Goal: Task Accomplishment & Management: Manage account settings

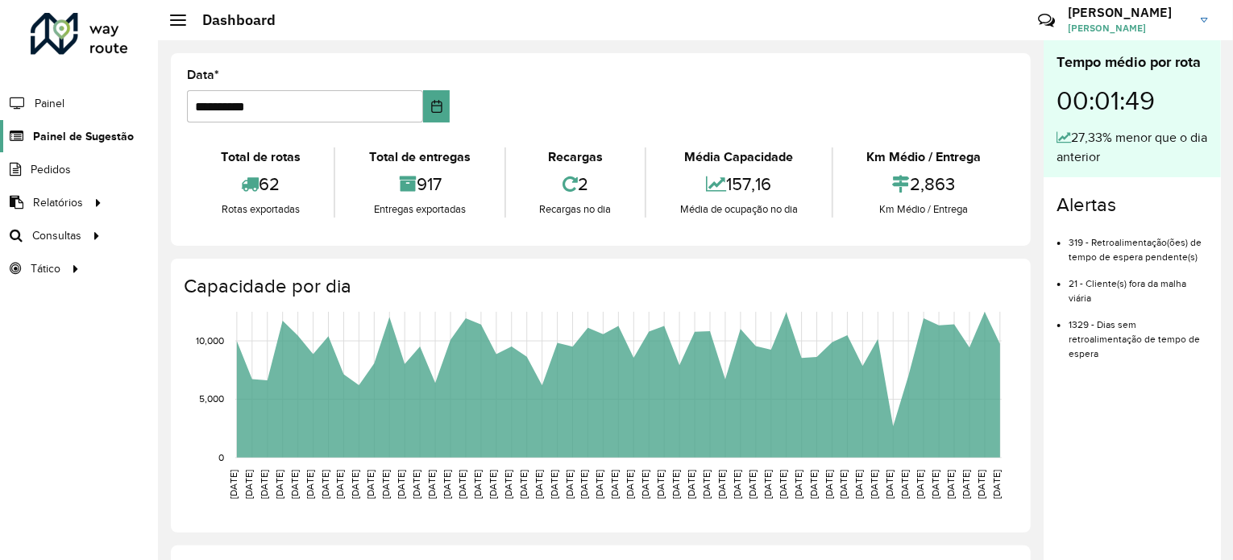
click at [119, 130] on span "Painel de Sugestão" at bounding box center [83, 136] width 101 height 17
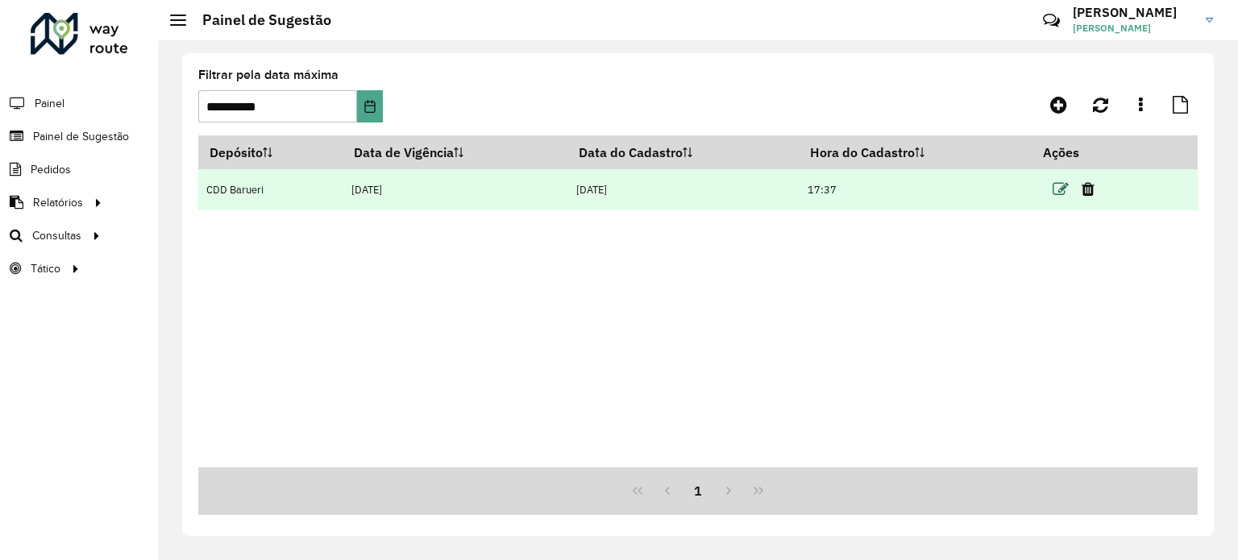
click at [1064, 197] on icon at bounding box center [1061, 189] width 16 height 16
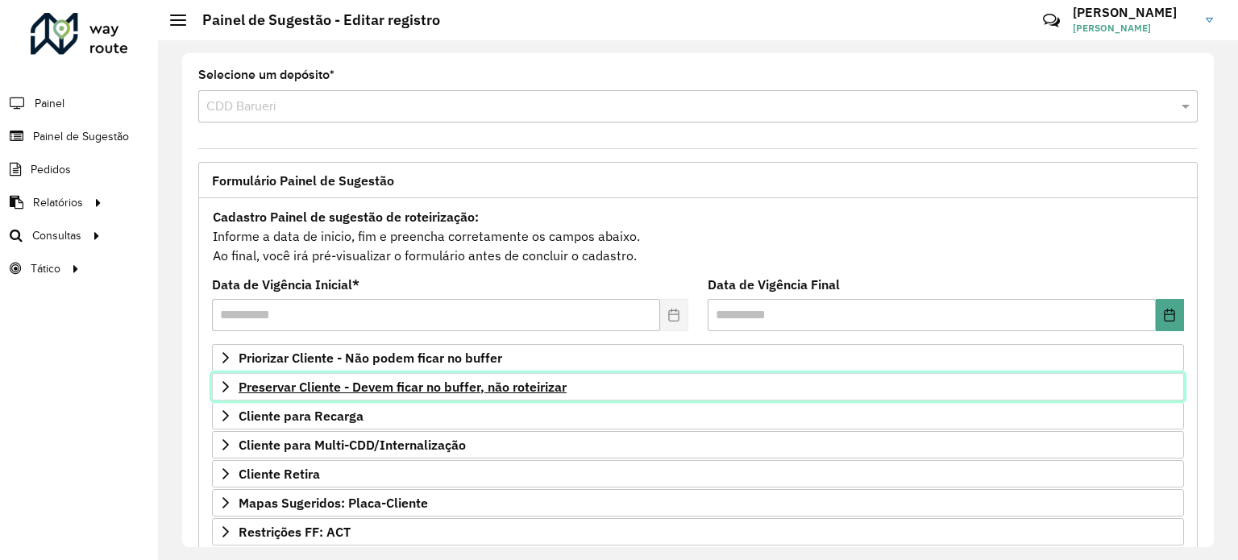
click at [490, 393] on link "Preservar Cliente - Devem ficar no buffer, não roteirizar" at bounding box center [698, 386] width 972 height 27
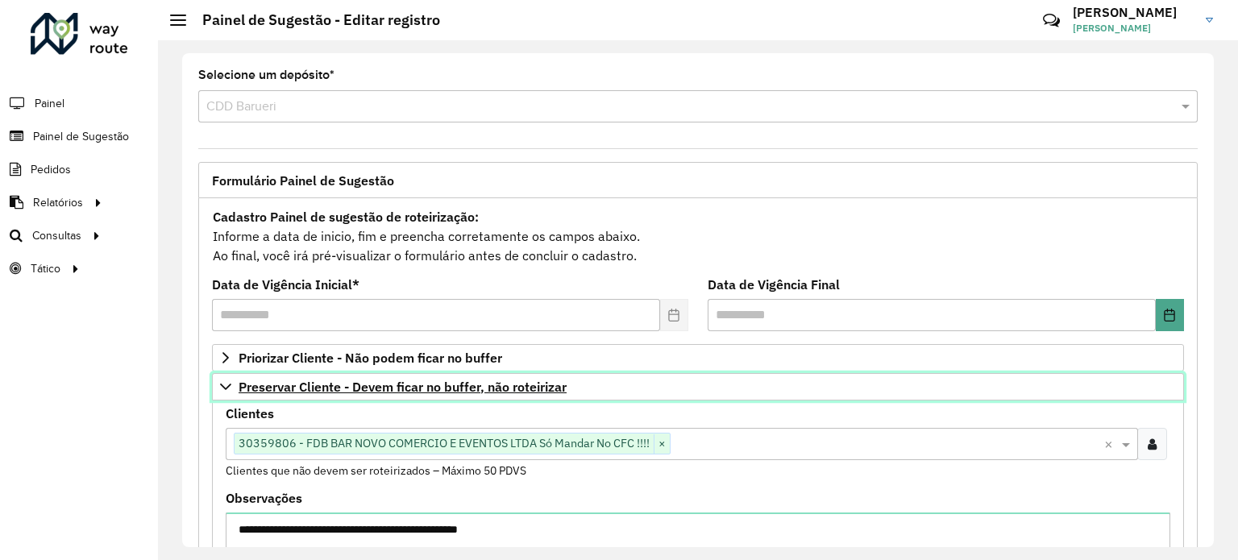
click at [490, 393] on link "Preservar Cliente - Devem ficar no buffer, não roteirizar" at bounding box center [698, 386] width 972 height 27
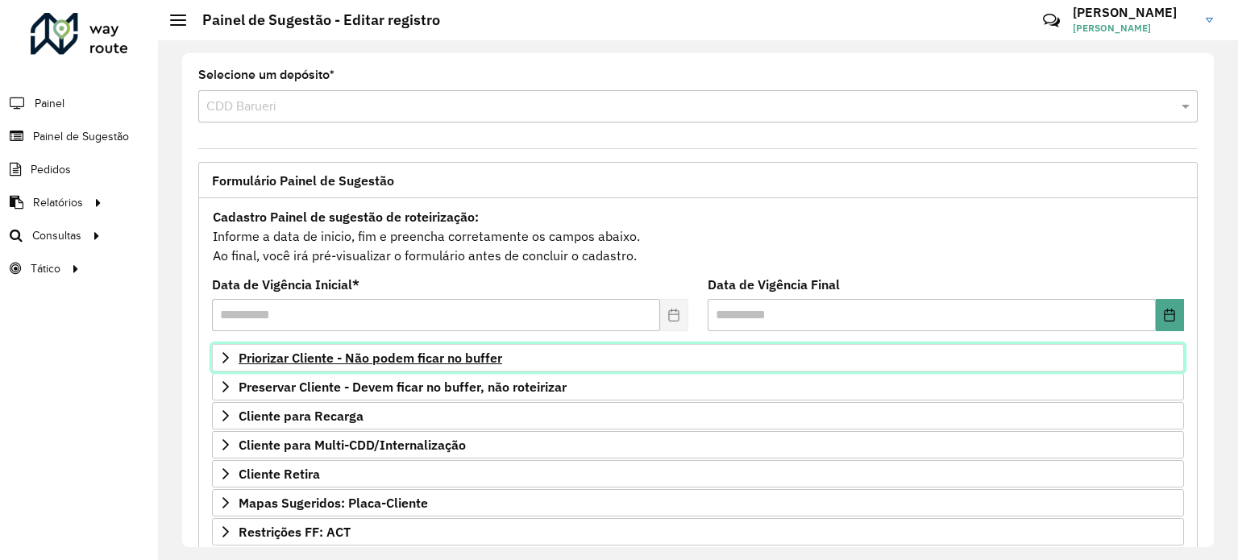
click at [450, 351] on span "Priorizar Cliente - Não podem ficar no buffer" at bounding box center [371, 357] width 264 height 13
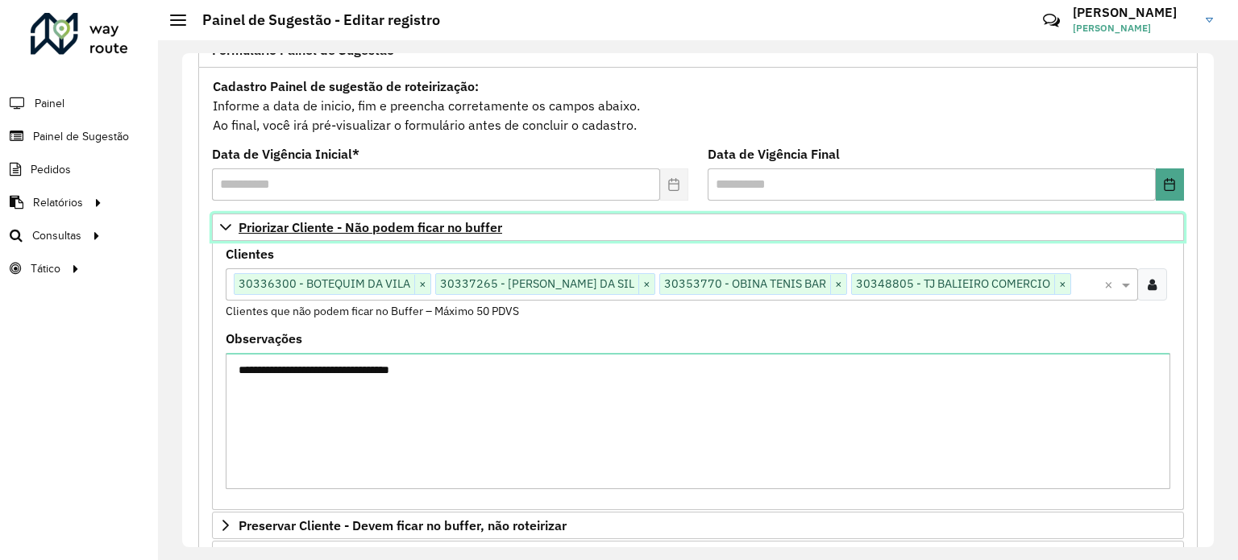
scroll to position [142, 0]
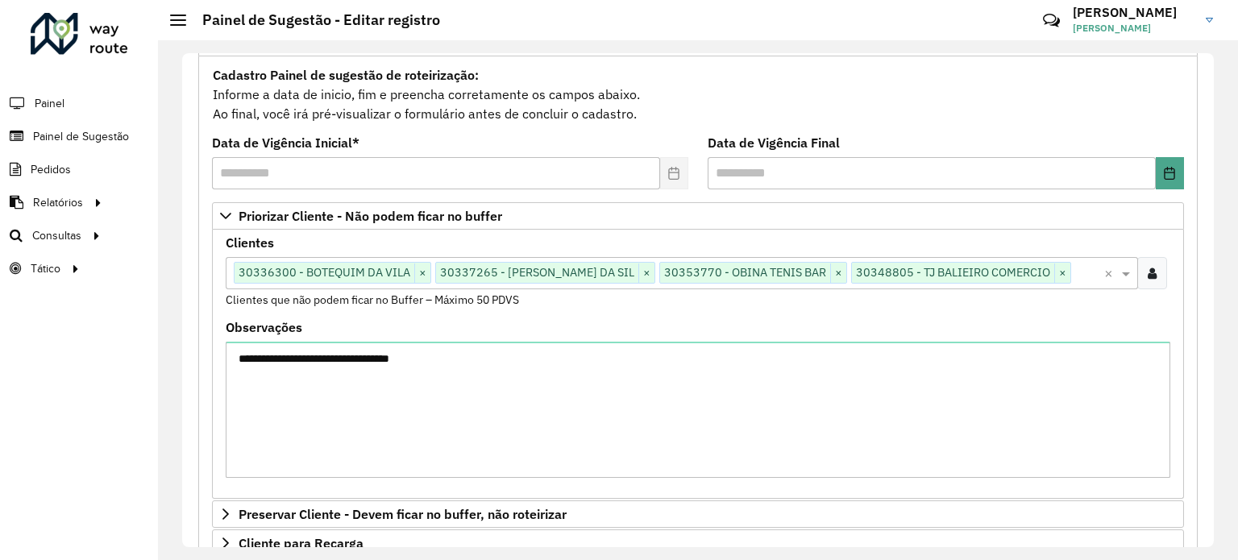
click at [1155, 275] on div at bounding box center [1153, 273] width 30 height 32
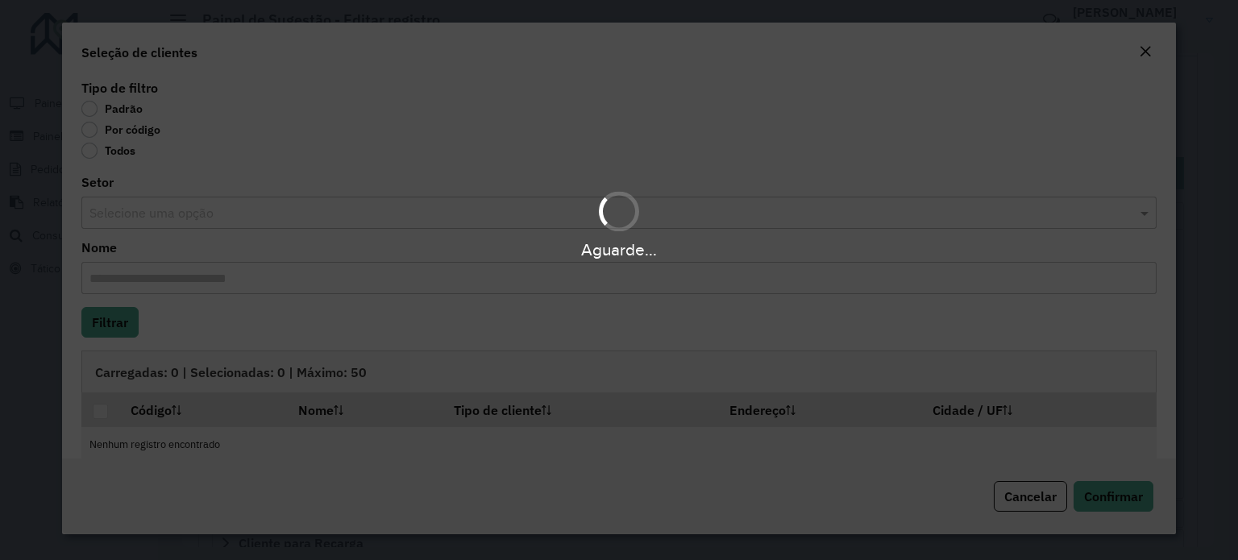
click at [90, 129] on div "Aguarde..." at bounding box center [619, 280] width 1238 height 560
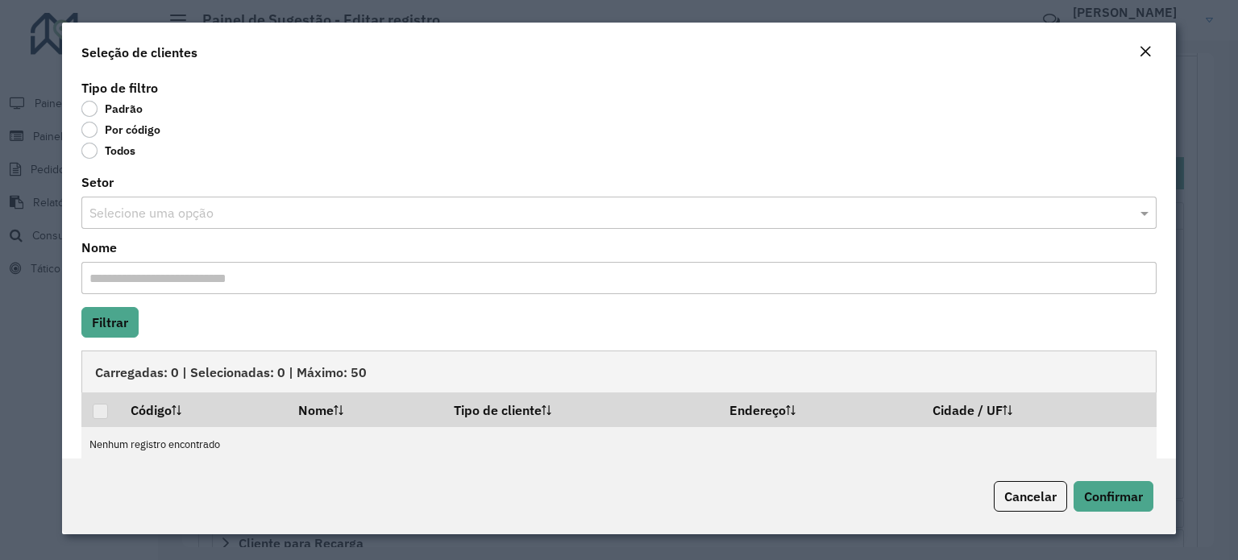
click at [90, 129] on label "Por código" at bounding box center [120, 130] width 79 height 16
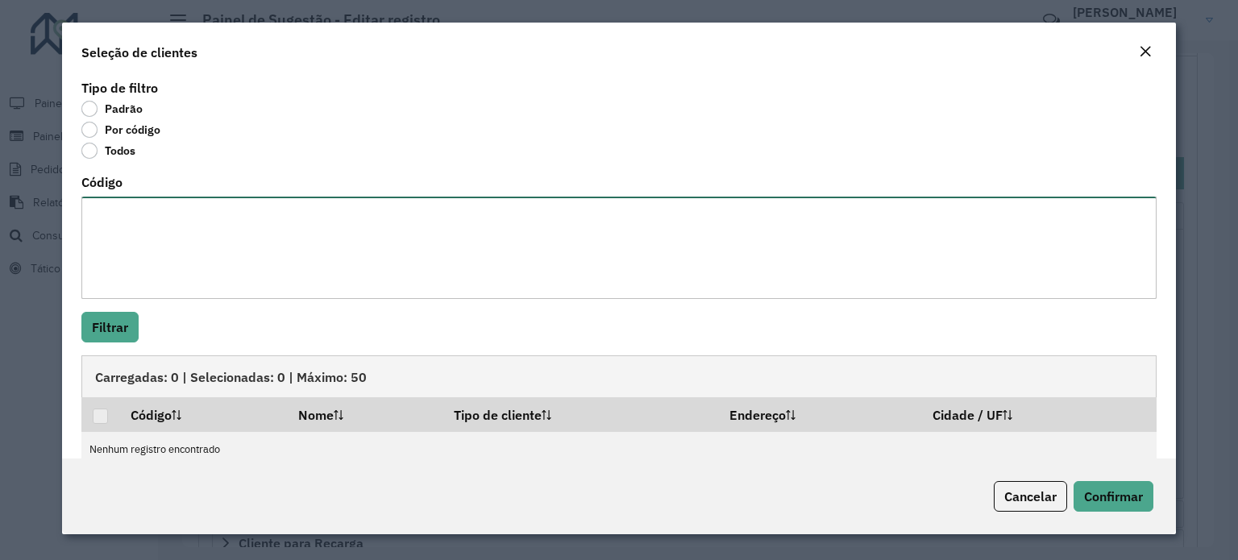
click at [468, 222] on textarea "Código" at bounding box center [618, 248] width 1075 height 102
paste textarea "***** ***** *****"
paste textarea "***** ***** **** ***** ***** **** ***** ***** ** ***** ***** ***** ***** ***** …"
type textarea "***** ***** ***** ***** ***** **** ***** ***** **** ***** ***** ** ***** ***** …"
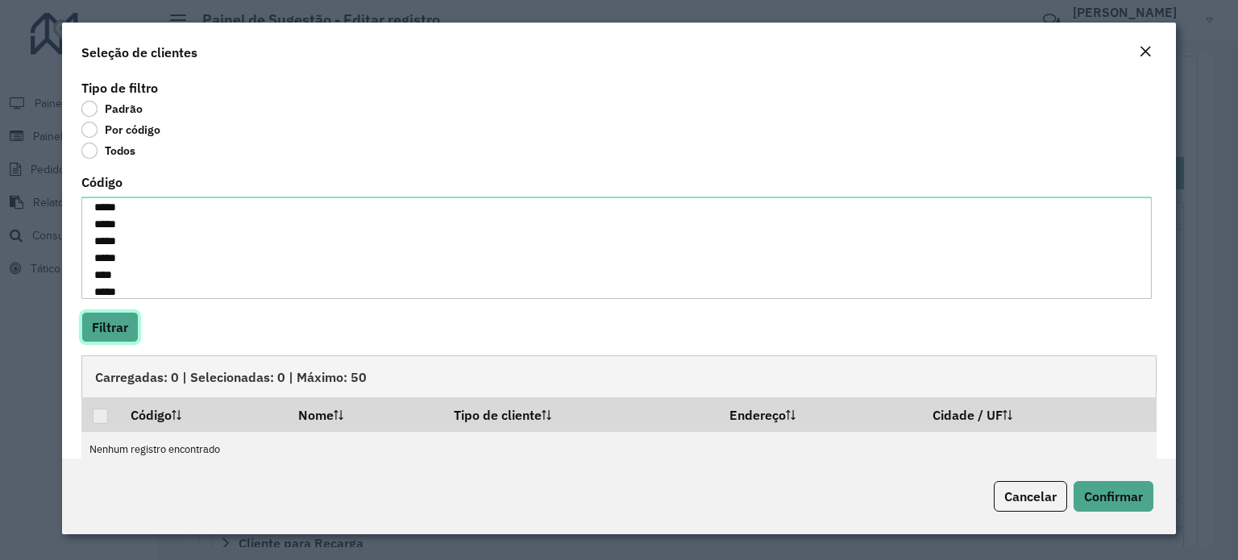
click at [87, 325] on button "Filtrar" at bounding box center [109, 327] width 57 height 31
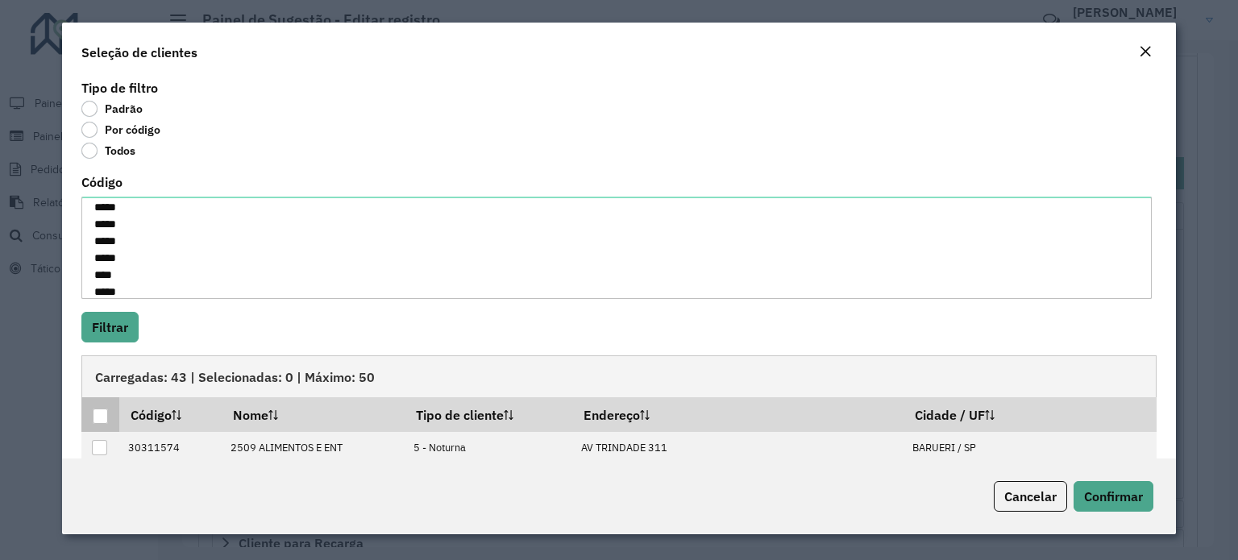
click at [103, 414] on div at bounding box center [100, 416] width 15 height 15
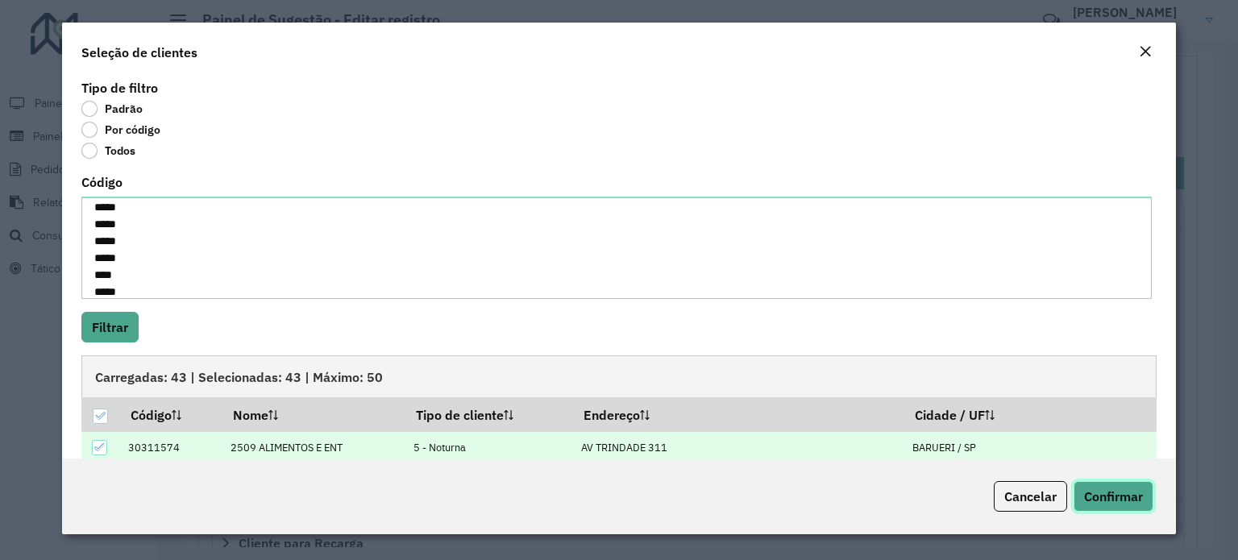
click at [1124, 497] on span "Confirmar" at bounding box center [1113, 497] width 59 height 16
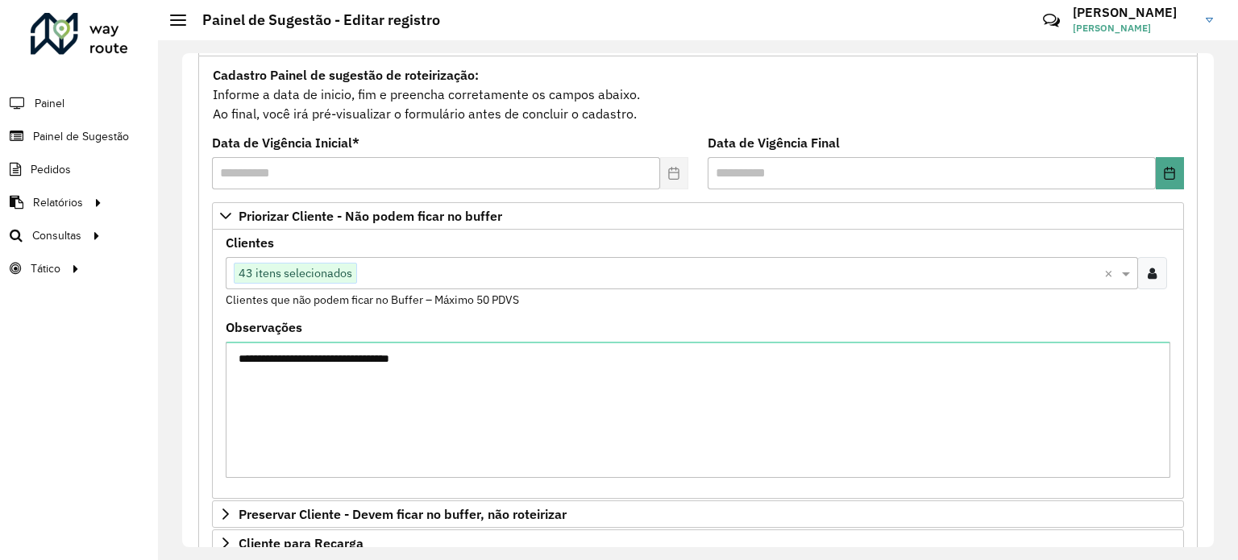
scroll to position [507, 0]
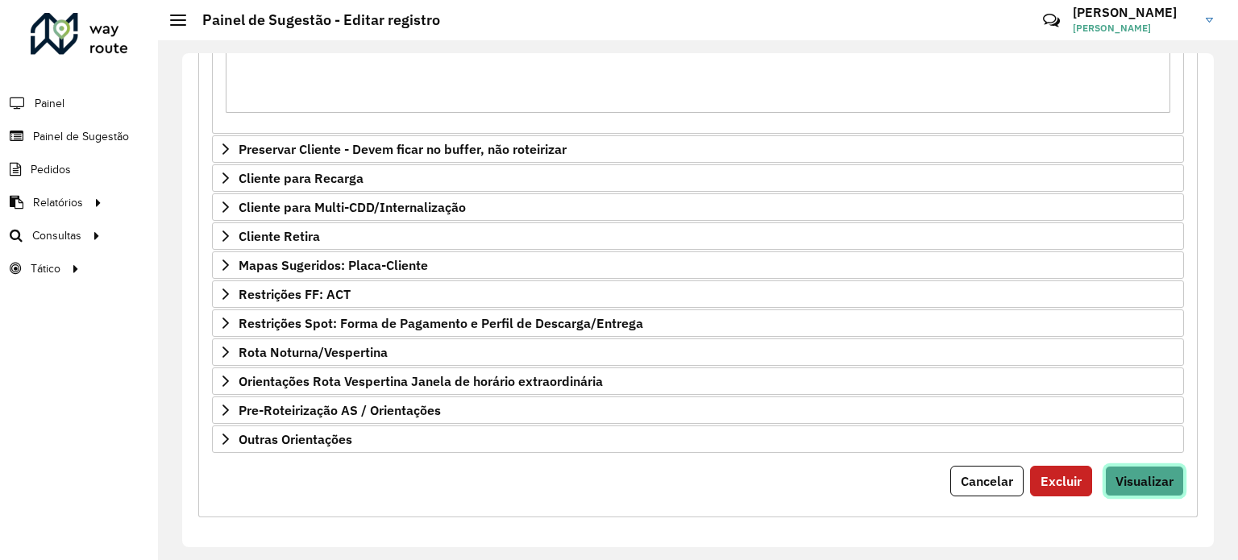
click at [1152, 484] on span "Visualizar" at bounding box center [1145, 481] width 58 height 16
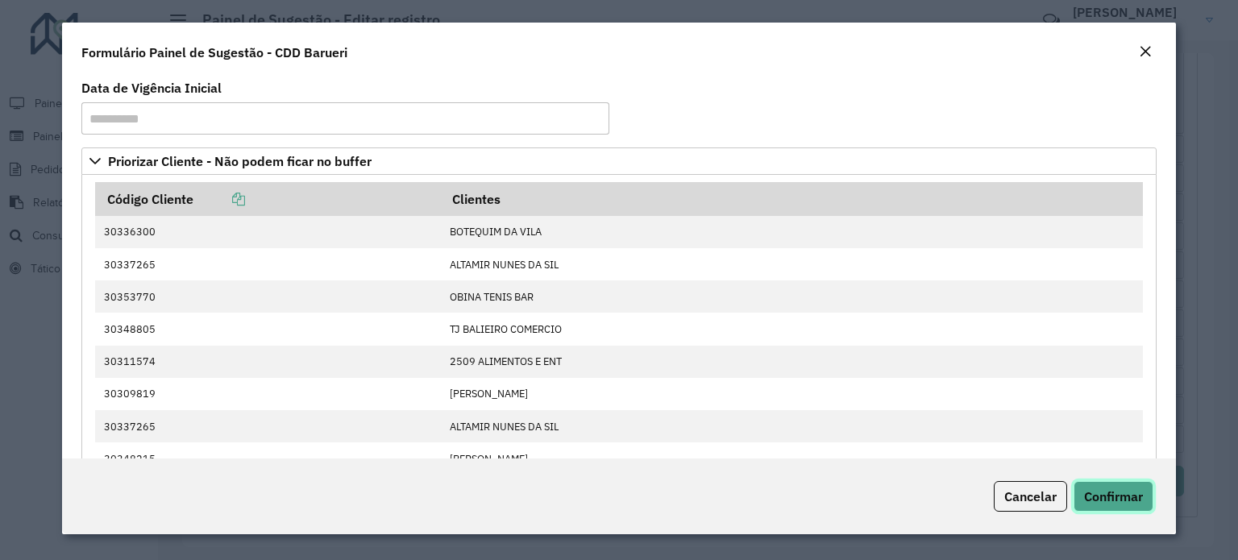
click at [1126, 496] on span "Confirmar" at bounding box center [1113, 497] width 59 height 16
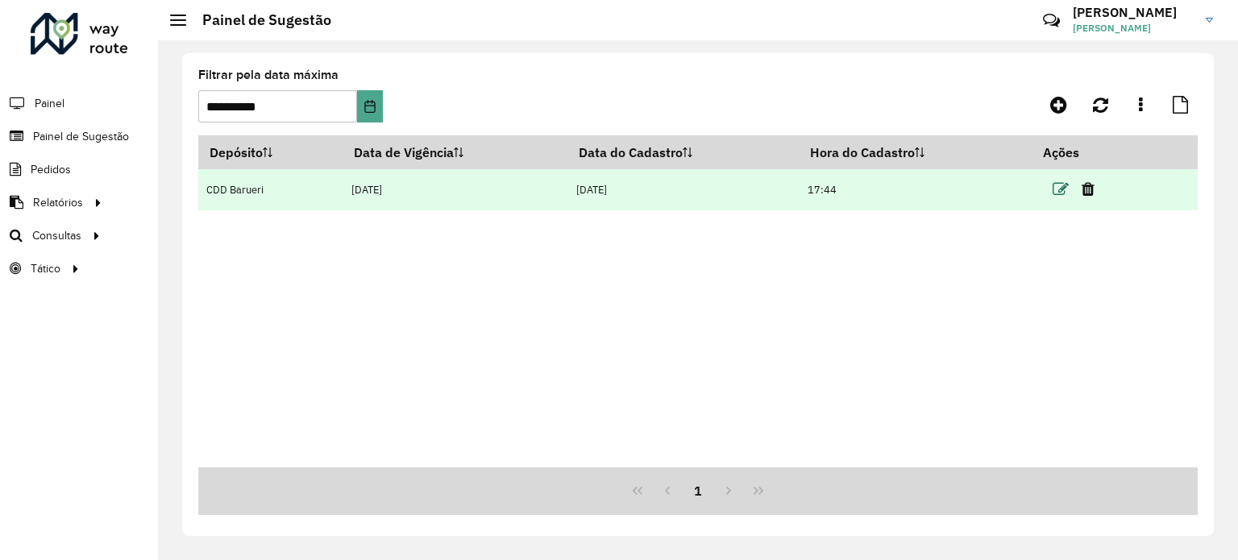
click at [1063, 190] on icon at bounding box center [1061, 189] width 16 height 16
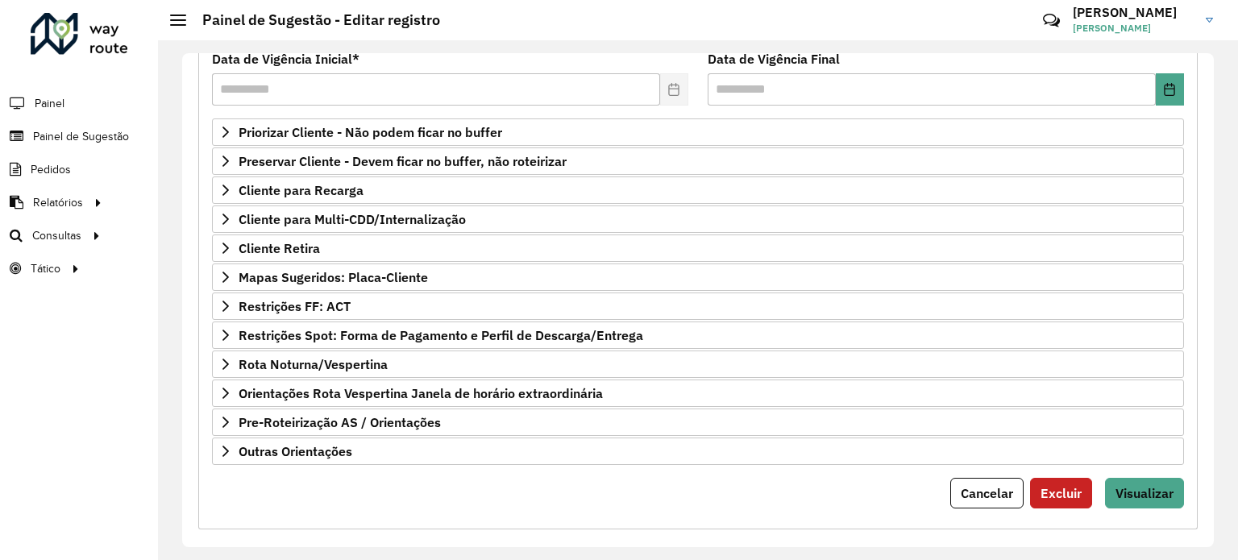
scroll to position [237, 0]
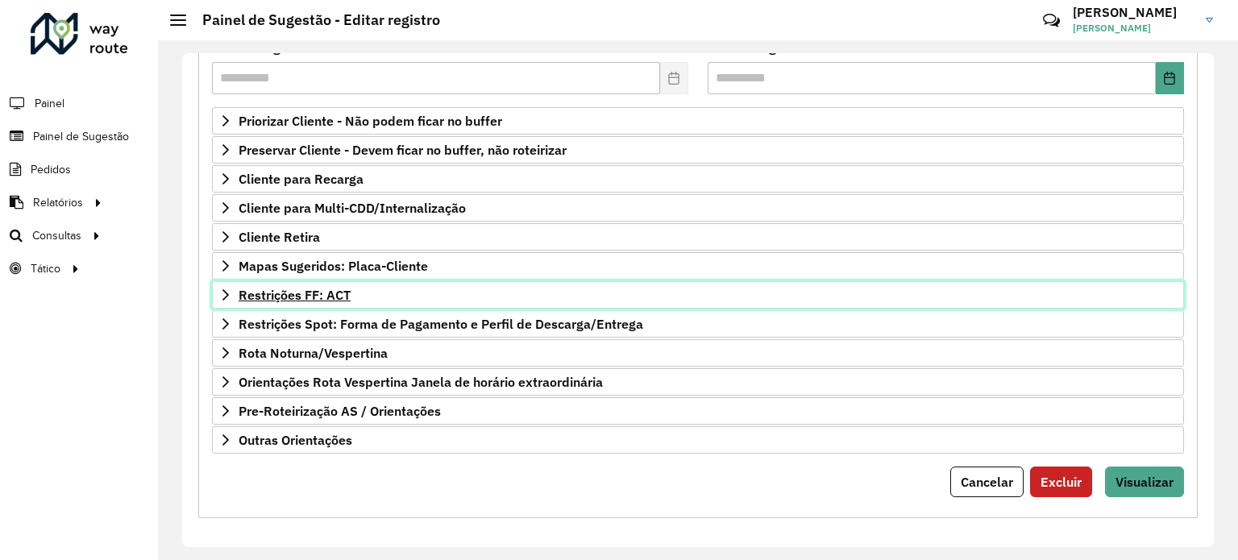
click at [411, 282] on link "Restrições FF: ACT" at bounding box center [698, 294] width 972 height 27
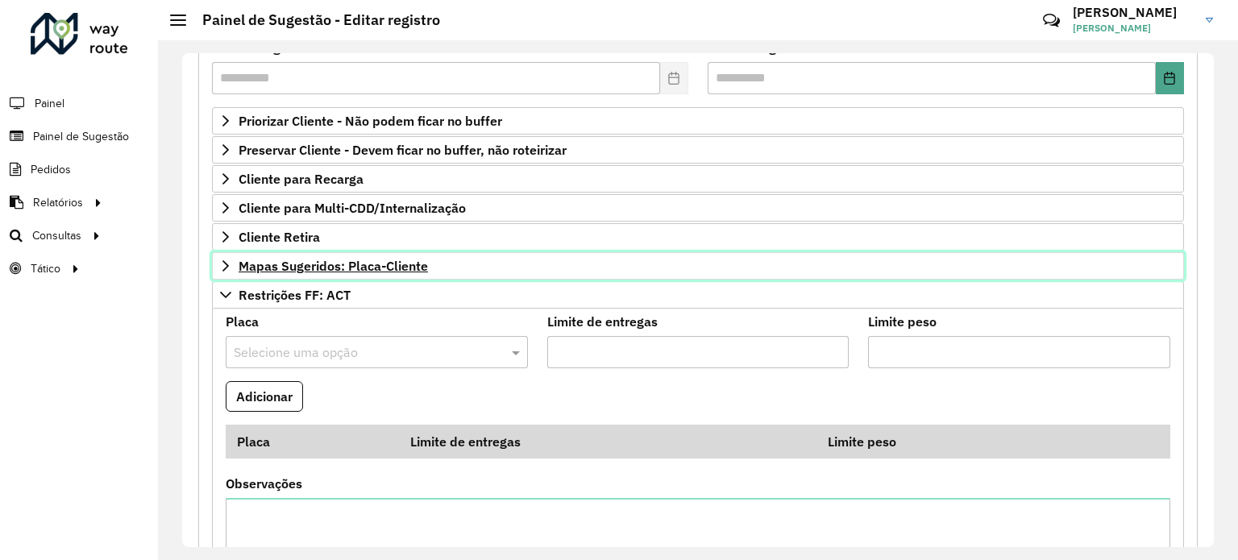
click at [412, 269] on span "Mapas Sugeridos: Placa-Cliente" at bounding box center [333, 266] width 189 height 13
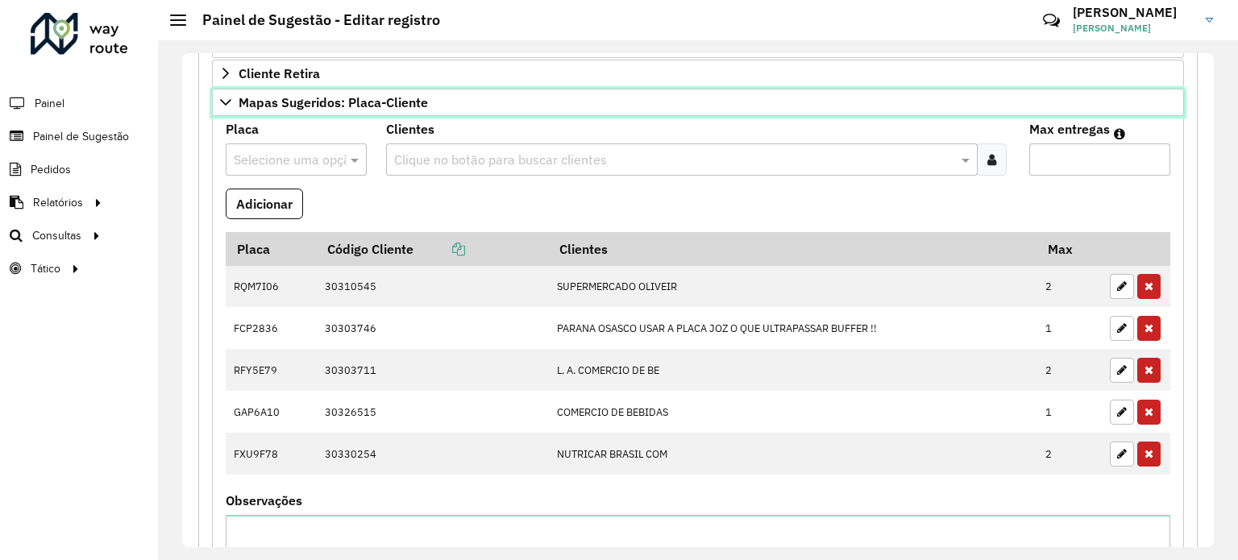
scroll to position [402, 0]
